Goal: Browse casually

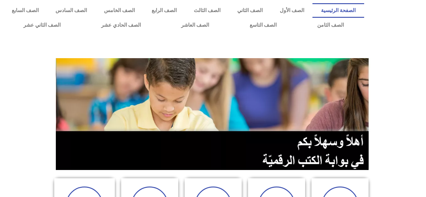
click at [409, 104] on section at bounding box center [213, 113] width 426 height 121
click at [12, 91] on section at bounding box center [213, 113] width 426 height 121
